Goal: Task Accomplishment & Management: Manage account settings

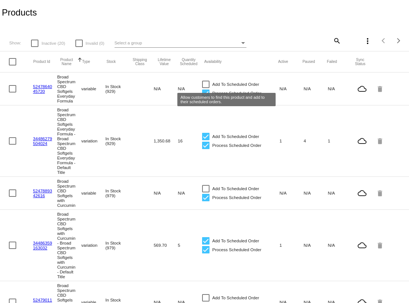
click at [203, 84] on div at bounding box center [205, 84] width 7 height 7
click at [205, 88] on input "Add To Scheduled Order" at bounding box center [205, 88] width 0 height 0
checkbox input "true"
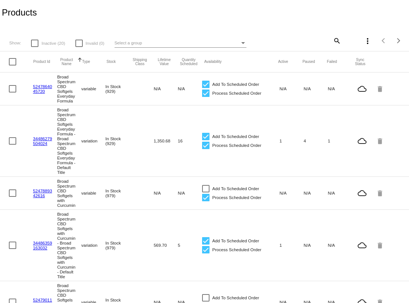
drag, startPoint x: 46, startPoint y: 92, endPoint x: 33, endPoint y: 88, distance: 14.0
click at [33, 88] on mat-cell "5247864045720" at bounding box center [45, 88] width 24 height 13
copy link "5247864045720"
click at [40, 85] on link "5247864045720" at bounding box center [42, 89] width 19 height 10
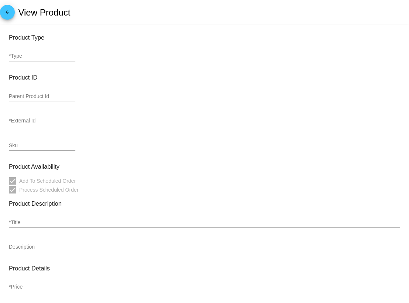
type input "variable"
type input "5247864045720"
type input "Broad Spectrum CBD Softgels Everyday Formula"
type input "DESCRIPTION Thryv Organics' CBD Softgels give you the results you are looking f…"
type input "84.95"
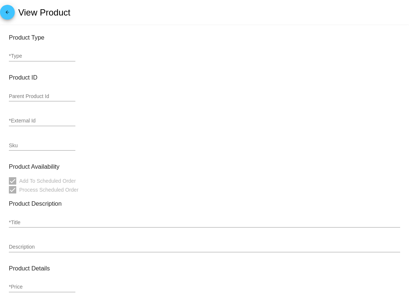
type input "In Stock (929)"
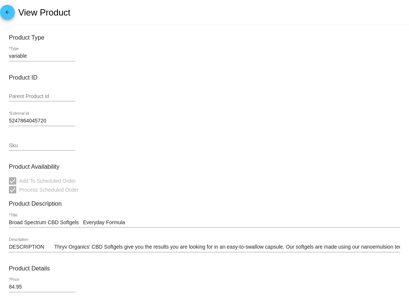
click at [4, 12] on mat-icon "arrow_back" at bounding box center [7, 14] width 9 height 9
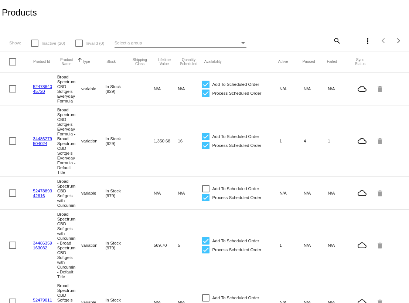
drag, startPoint x: 47, startPoint y: 147, endPoint x: 30, endPoint y: 144, distance: 17.4
click at [30, 144] on mat-row "34486279504024 Broad Spectrum CBD Softgels Everyday Formula - Broad Spectrum CB…" at bounding box center [204, 140] width 409 height 71
copy mat-row "34486279504024"
click at [40, 162] on mat-row "34486279504024 Broad Spectrum CBD Softgels Everyday Formula - Broad Spectrum CB…" at bounding box center [204, 140] width 409 height 71
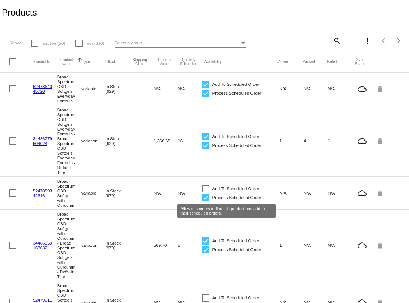
click at [203, 192] on div at bounding box center [205, 188] width 7 height 7
click at [205, 193] on input "Add To Scheduled Order" at bounding box center [205, 192] width 0 height 0
checkbox input "true"
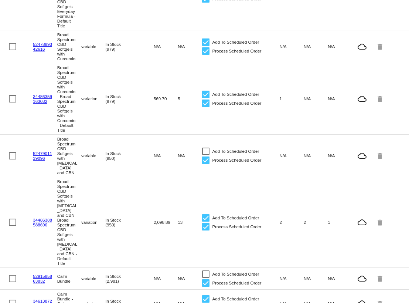
scroll to position [148, 0]
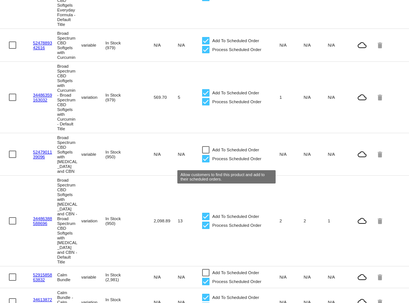
click at [202, 153] on div at bounding box center [205, 149] width 7 height 7
click at [205, 154] on input "Add To Scheduled Order" at bounding box center [205, 153] width 0 height 0
checkbox input "true"
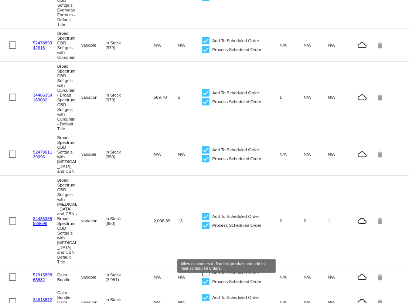
click at [203, 276] on div at bounding box center [205, 272] width 7 height 7
click at [205, 276] on input "Add To Scheduled Order" at bounding box center [205, 276] width 0 height 0
checkbox input "true"
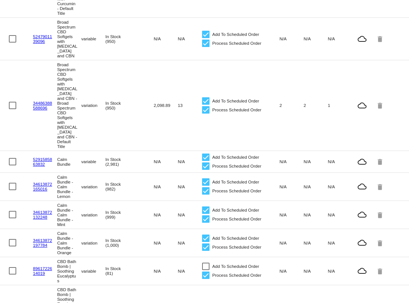
scroll to position [296, 0]
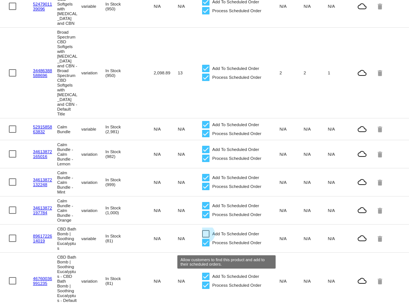
click at [203, 237] on div at bounding box center [205, 233] width 7 height 7
click at [205, 238] on input "Add To Scheduled Order" at bounding box center [205, 237] width 0 height 0
checkbox input "true"
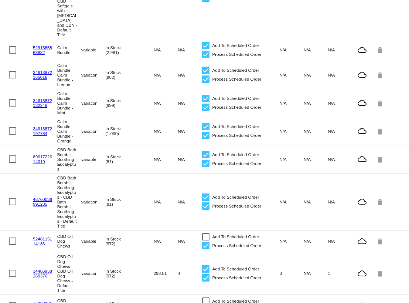
scroll to position [443, 0]
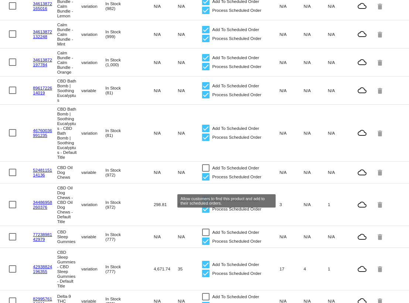
click at [203, 171] on div at bounding box center [205, 167] width 7 height 7
click at [205, 172] on input "Add To Scheduled Order" at bounding box center [205, 171] width 0 height 0
checkbox input "true"
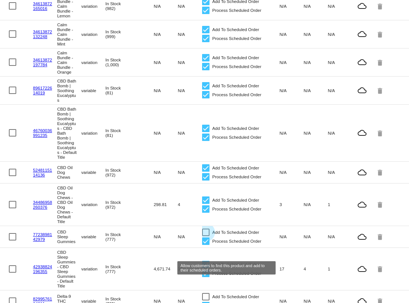
click at [205, 236] on div at bounding box center [205, 231] width 7 height 7
click at [205, 236] on input "Add To Scheduled Order" at bounding box center [205, 236] width 0 height 0
checkbox input "true"
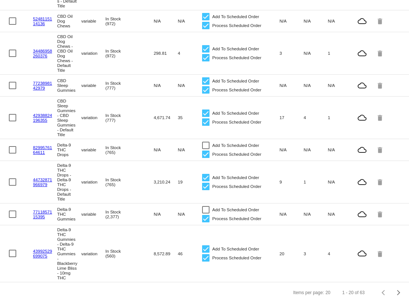
scroll to position [628, 0]
click at [203, 142] on div at bounding box center [205, 145] width 7 height 7
click at [205, 149] on input "Add To Scheduled Order" at bounding box center [205, 149] width 0 height 0
checkbox input "true"
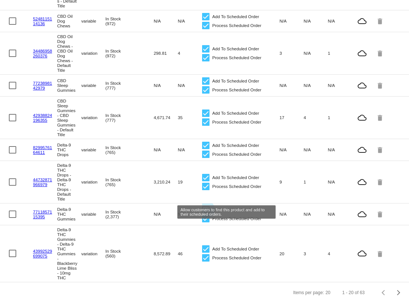
click at [202, 206] on div at bounding box center [205, 209] width 7 height 7
click at [205, 213] on input "Add To Scheduled Order" at bounding box center [205, 213] width 0 height 0
checkbox input "true"
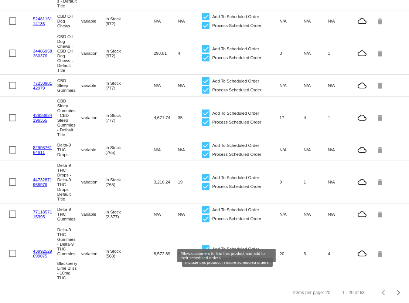
scroll to position [631, 0]
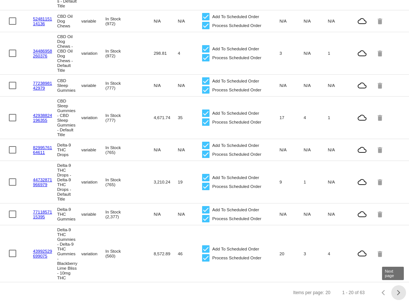
click at [395, 292] on div "Next page" at bounding box center [397, 292] width 5 height 5
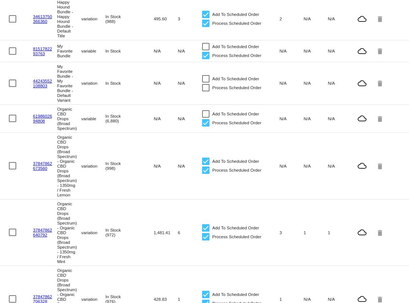
scroll to position [467, 0]
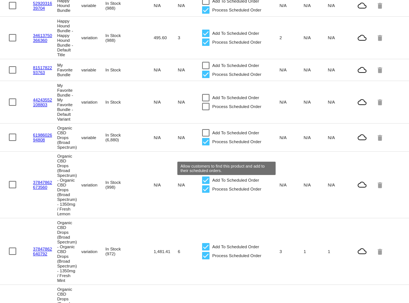
click at [204, 136] on div at bounding box center [205, 132] width 7 height 7
click at [205, 137] on input "Add To Scheduled Order" at bounding box center [205, 136] width 0 height 0
checkbox input "true"
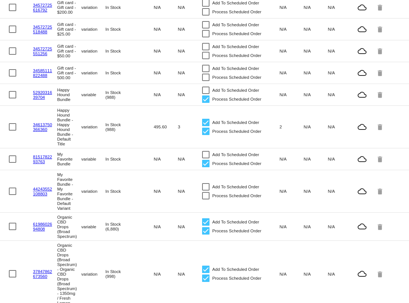
scroll to position [319, 0]
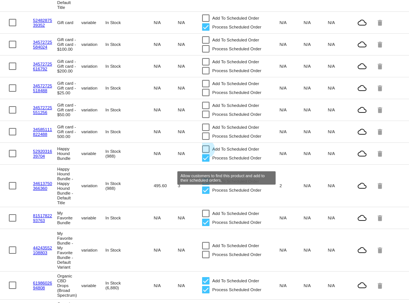
click at [203, 153] on div at bounding box center [205, 148] width 7 height 7
click at [205, 153] on input "Add To Scheduled Order" at bounding box center [205, 153] width 0 height 0
checkbox input "true"
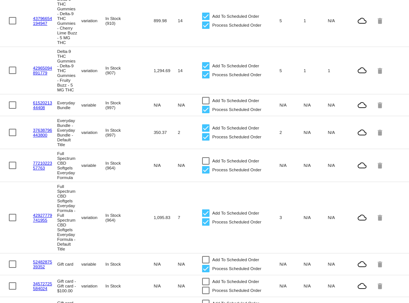
scroll to position [60, 0]
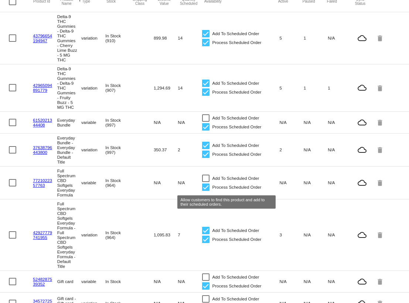
click at [202, 182] on div at bounding box center [205, 177] width 7 height 7
click at [205, 182] on input "Add To Scheduled Order" at bounding box center [205, 182] width 0 height 0
checkbox input "true"
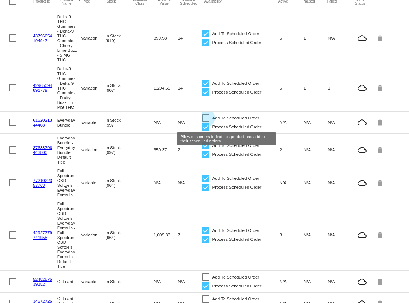
click at [203, 122] on div at bounding box center [205, 117] width 7 height 7
click at [205, 122] on input "Add To Scheduled Order" at bounding box center [205, 122] width 0 height 0
checkbox input "true"
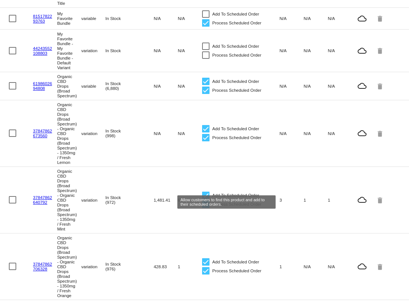
scroll to position [578, 0]
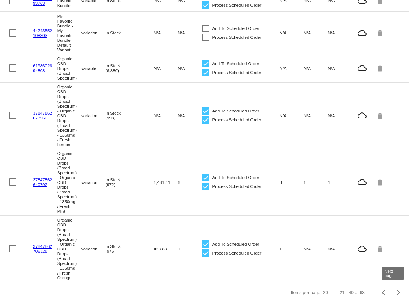
click at [395, 293] on div "Next page" at bounding box center [397, 292] width 5 height 5
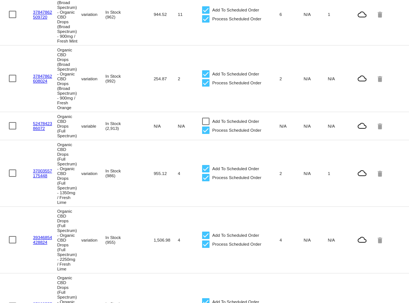
scroll to position [222, 0]
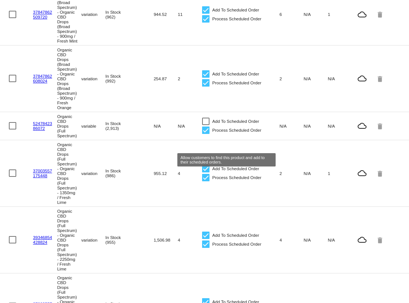
click at [204, 125] on div at bounding box center [205, 121] width 7 height 7
click at [205, 125] on input "Add To Scheduled Order" at bounding box center [205, 125] width 0 height 0
checkbox input "true"
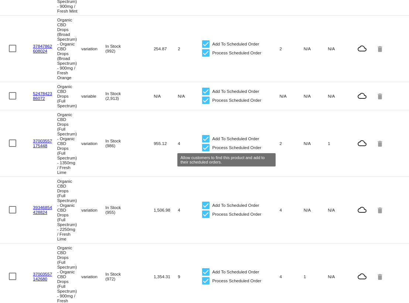
scroll to position [406, 0]
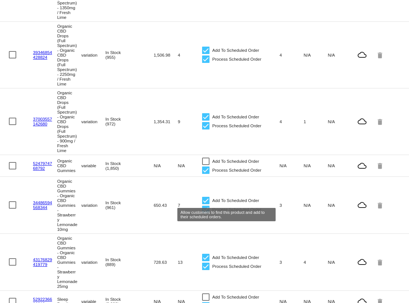
click at [205, 165] on div at bounding box center [205, 160] width 7 height 7
click at [205, 165] on input "Add To Scheduled Order" at bounding box center [205, 165] width 0 height 0
checkbox input "true"
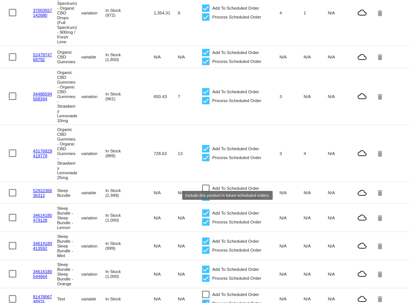
scroll to position [554, 0]
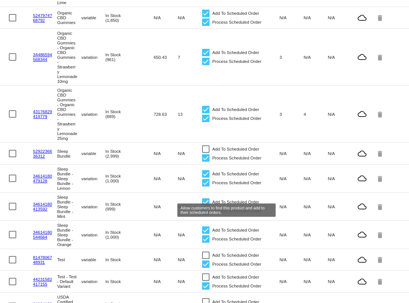
click at [206, 153] on label "Add To Scheduled Order" at bounding box center [230, 148] width 57 height 9
click at [206, 153] on input "Add To Scheduled Order" at bounding box center [205, 153] width 0 height 0
checkbox input "true"
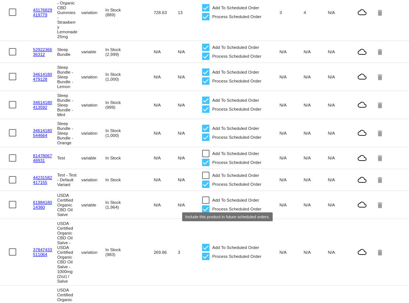
scroll to position [739, 0]
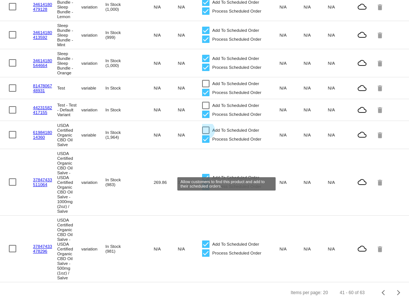
click at [204, 135] on label "Add To Scheduled Order" at bounding box center [230, 130] width 57 height 9
click at [205, 134] on input "Add To Scheduled Order" at bounding box center [205, 134] width 0 height 0
checkbox input "true"
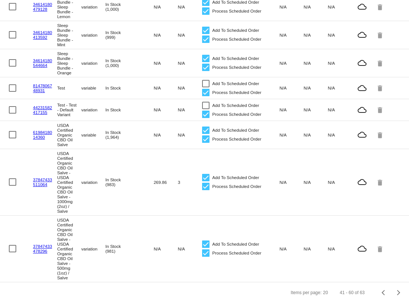
scroll to position [794, 0]
click at [395, 294] on div "Next page" at bounding box center [397, 292] width 5 height 5
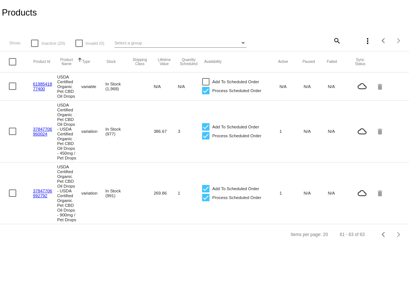
scroll to position [0, 0]
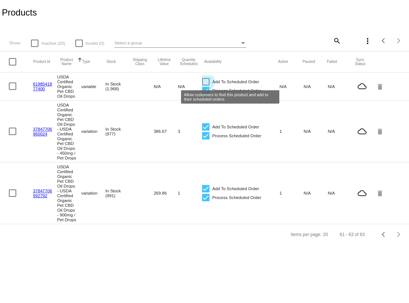
click at [205, 82] on div at bounding box center [205, 81] width 7 height 7
click at [205, 85] on input "Add To Scheduled Order" at bounding box center [205, 85] width 0 height 0
checkbox input "true"
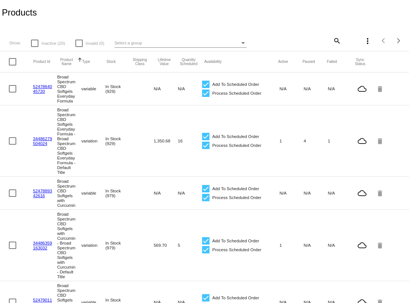
click at [41, 88] on link "5247864045720" at bounding box center [42, 89] width 19 height 10
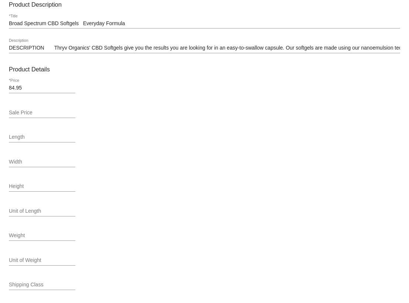
scroll to position [54, 0]
